Goal: Information Seeking & Learning: Learn about a topic

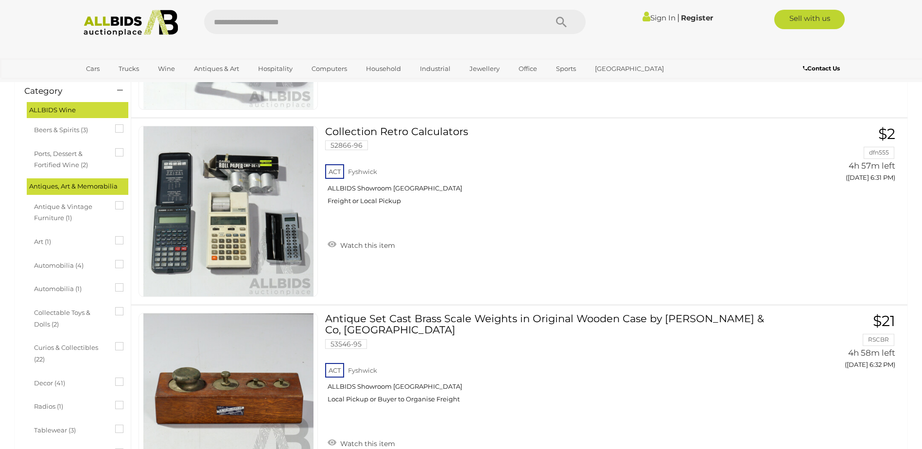
scroll to position [195, 0]
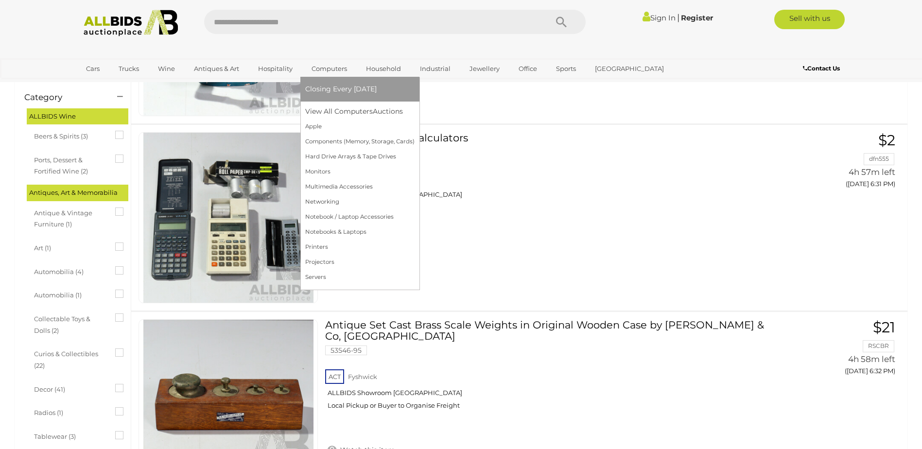
click at [337, 84] on link "Closing Every [DATE]" at bounding box center [359, 89] width 109 height 15
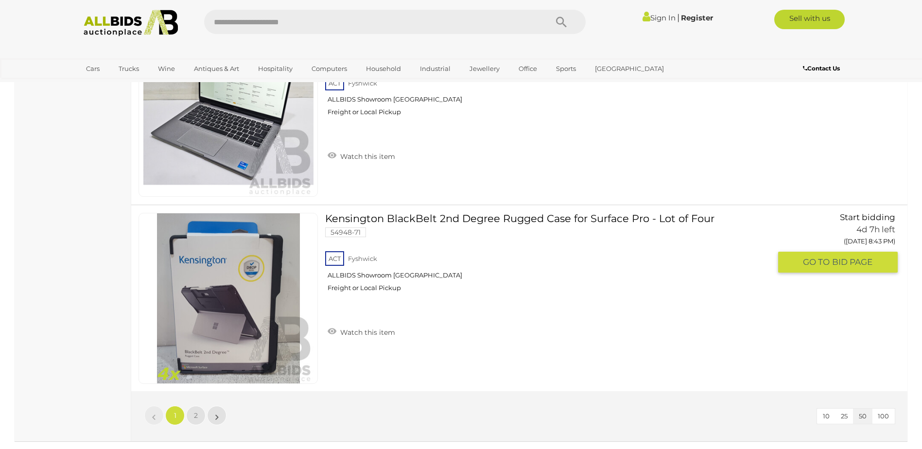
scroll to position [9191, 0]
click at [192, 414] on link "2" at bounding box center [195, 416] width 19 height 19
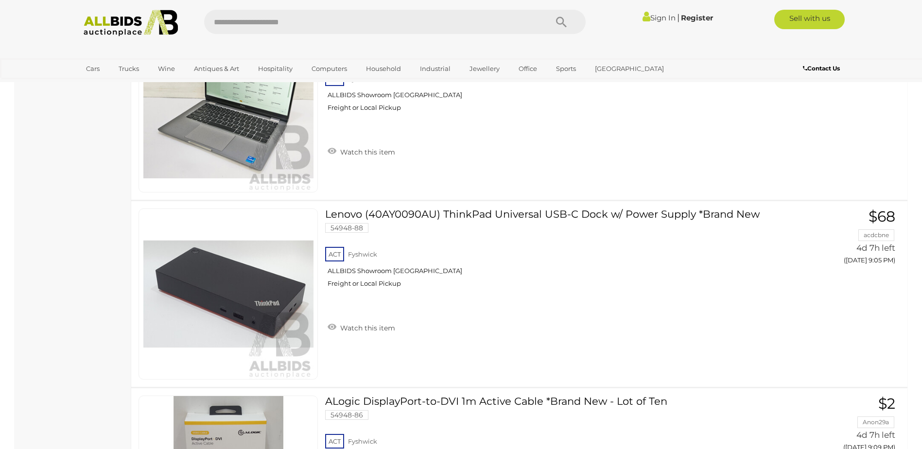
scroll to position [1507, 0]
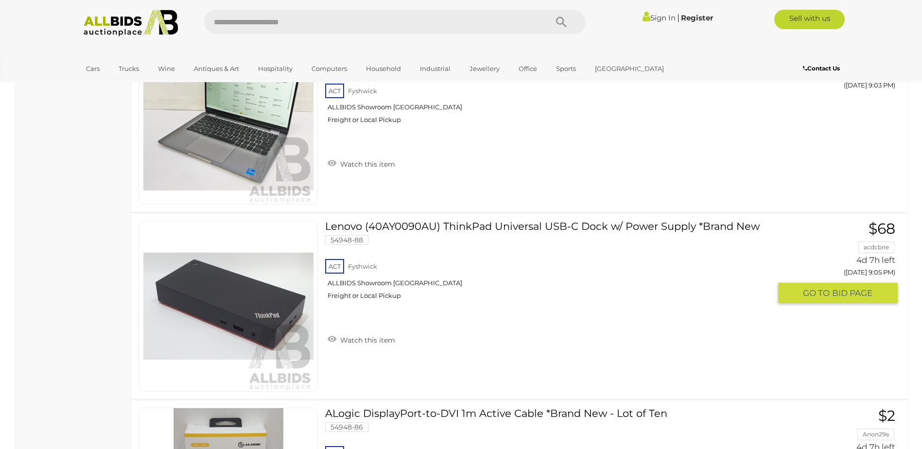
click at [354, 226] on link "Lenovo (40AY0090AU) ThinkPad Universal USB-C Dock w/ Power Supply *Brand New 54…" at bounding box center [552, 264] width 439 height 87
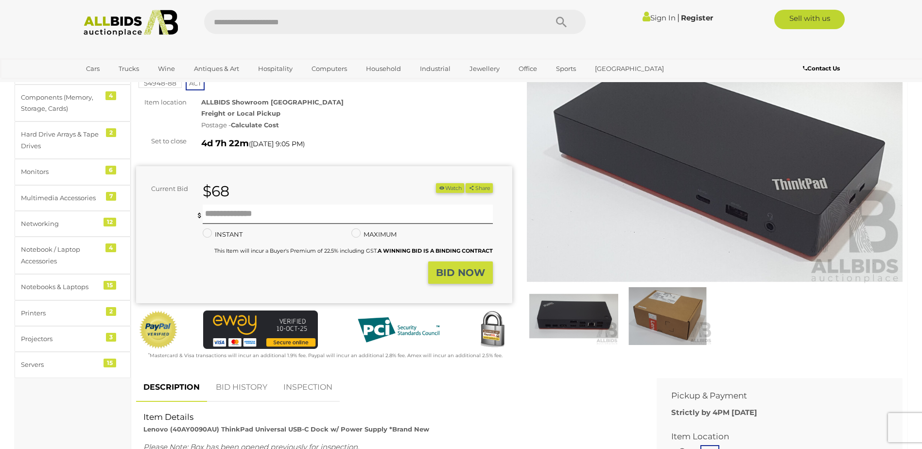
scroll to position [146, 0]
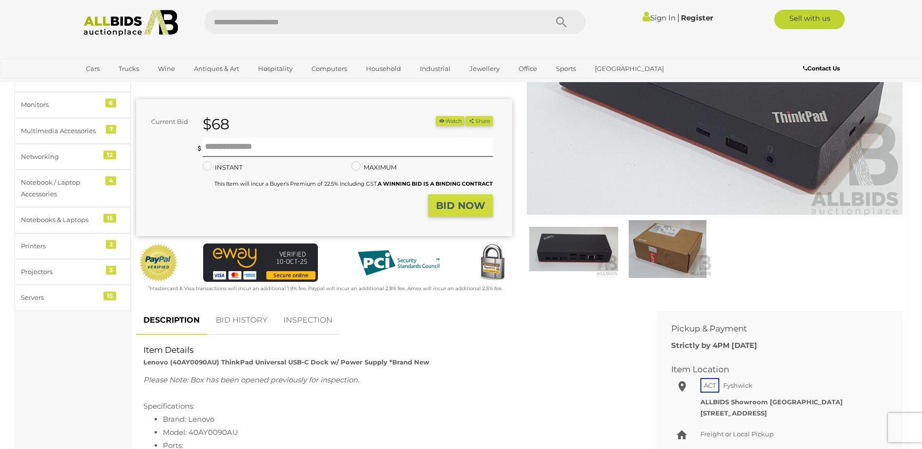
click at [567, 253] on img at bounding box center [574, 248] width 89 height 57
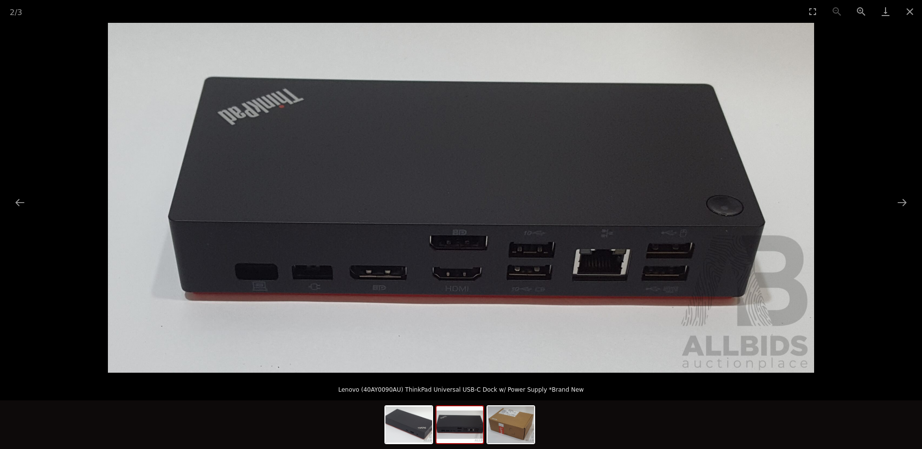
scroll to position [195, 0]
click at [510, 426] on img at bounding box center [511, 425] width 47 height 37
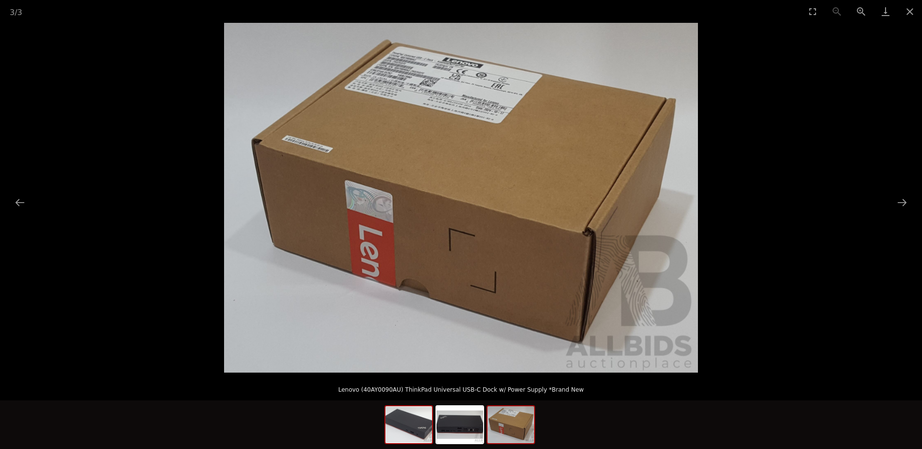
click at [420, 441] on img at bounding box center [409, 425] width 47 height 37
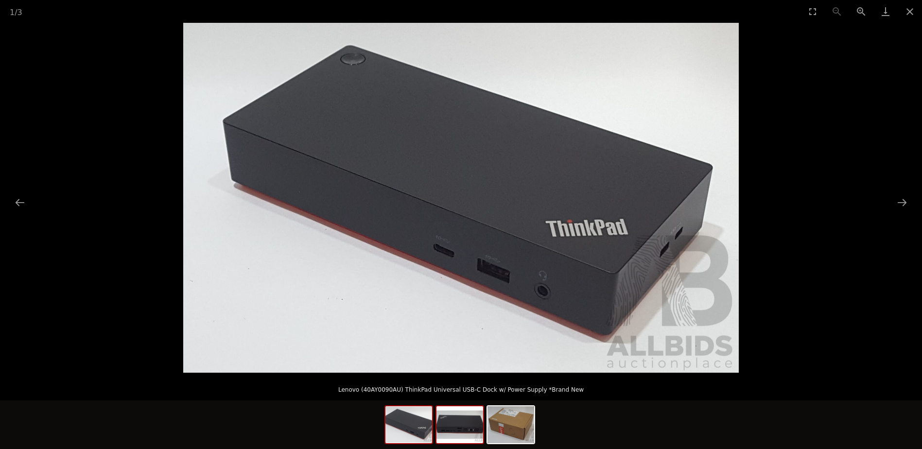
click at [462, 427] on img at bounding box center [460, 425] width 47 height 37
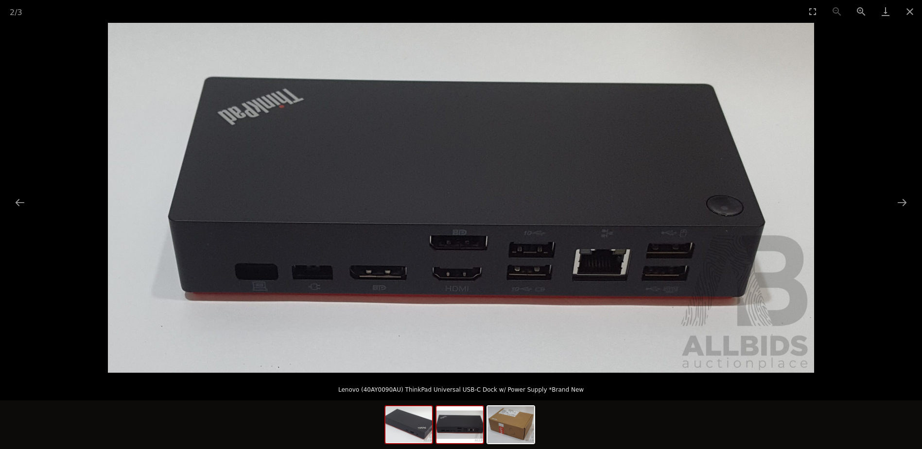
click at [407, 432] on img at bounding box center [409, 425] width 47 height 37
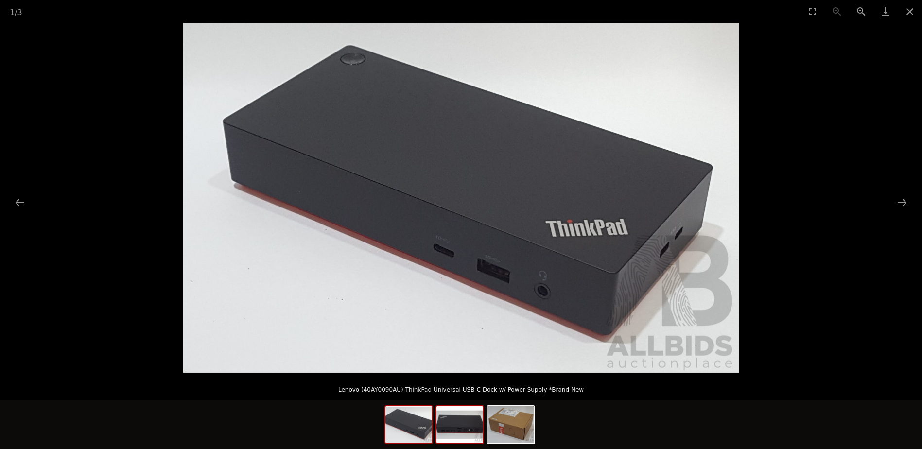
click at [460, 431] on img at bounding box center [460, 425] width 47 height 37
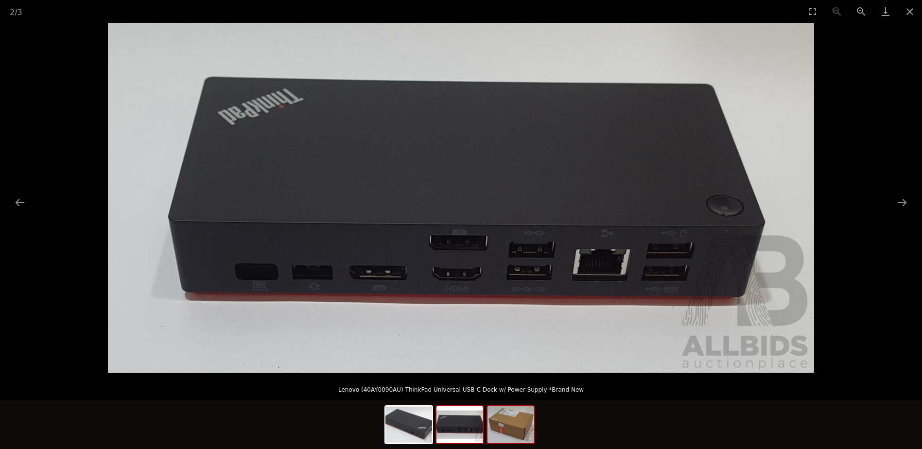
click at [503, 427] on img at bounding box center [511, 425] width 47 height 37
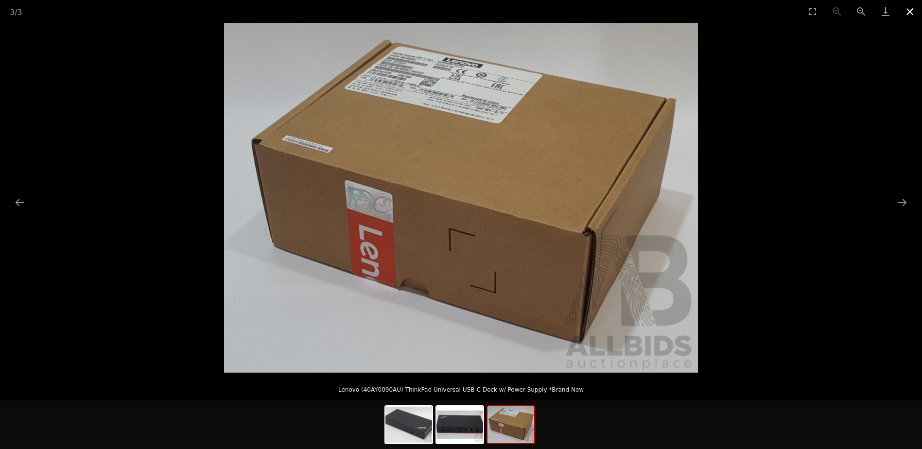
click at [917, 8] on button "Close gallery" at bounding box center [910, 11] width 24 height 23
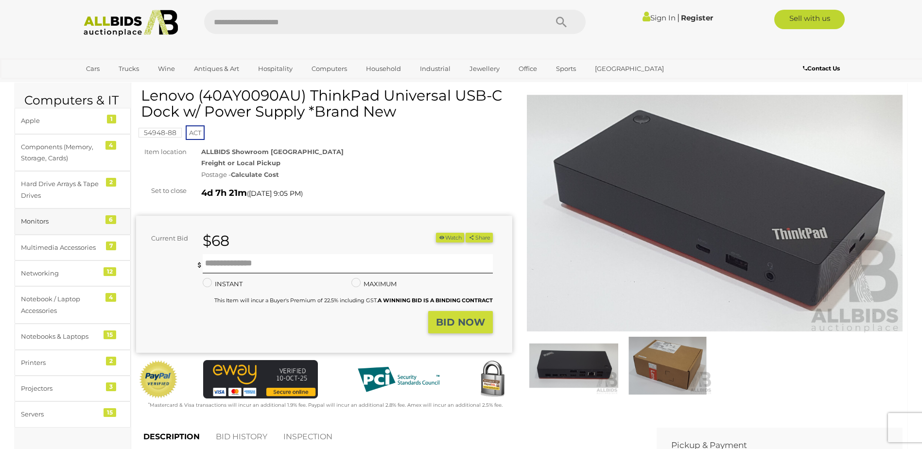
scroll to position [49, 0]
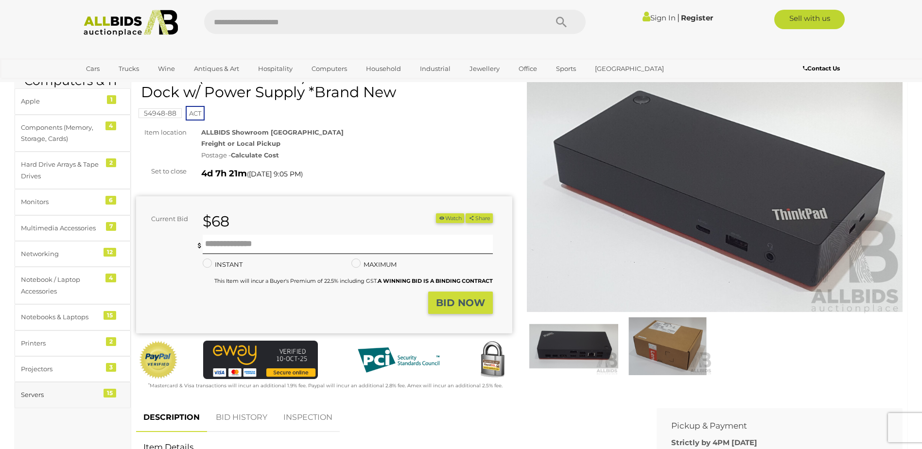
click at [35, 396] on div "Servers" at bounding box center [61, 395] width 80 height 11
